Goal: Navigation & Orientation: Find specific page/section

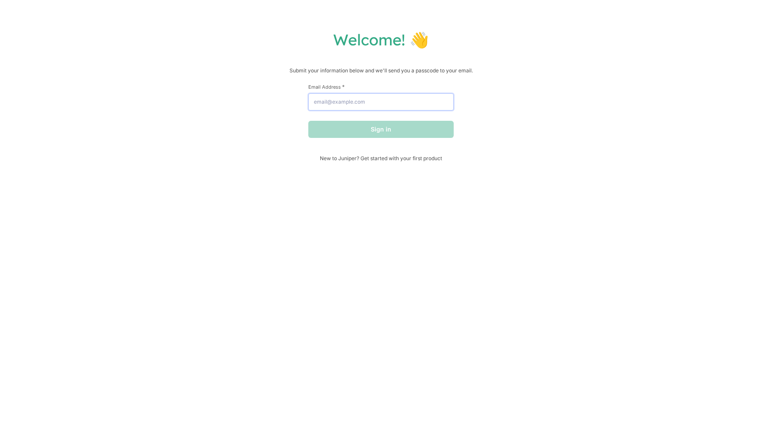
click at [394, 107] on input "Email Address *" at bounding box center [380, 101] width 145 height 17
type input "[PERSON_NAME][EMAIL_ADDRESS][DOMAIN_NAME]"
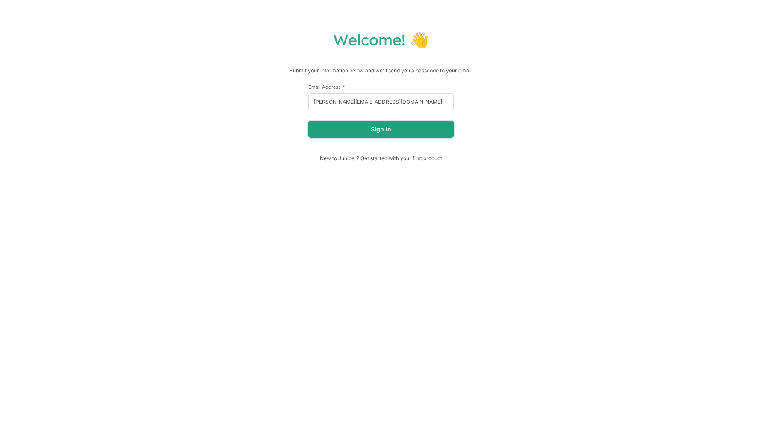
click at [387, 129] on button "Sign in" at bounding box center [380, 129] width 145 height 17
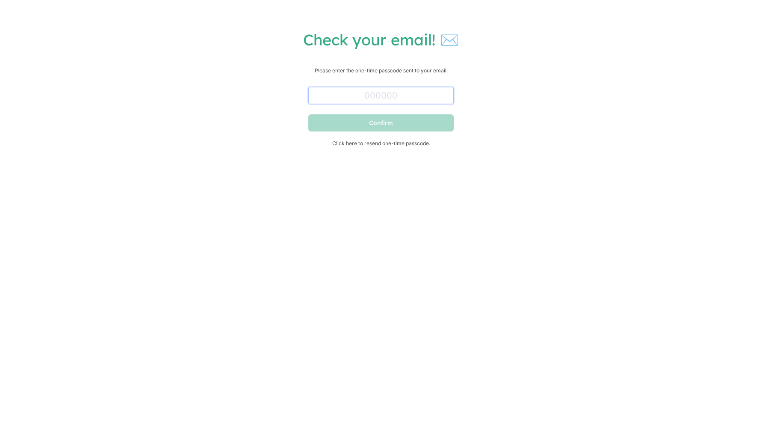
click at [415, 97] on input "text" at bounding box center [380, 95] width 145 height 17
paste input "588384"
type input "588384"
click at [412, 134] on form "588384 Confirm Click here to resend one-time passcode." at bounding box center [380, 114] width 145 height 63
click at [413, 131] on button "Confirm" at bounding box center [380, 122] width 145 height 17
